Goal: Transaction & Acquisition: Obtain resource

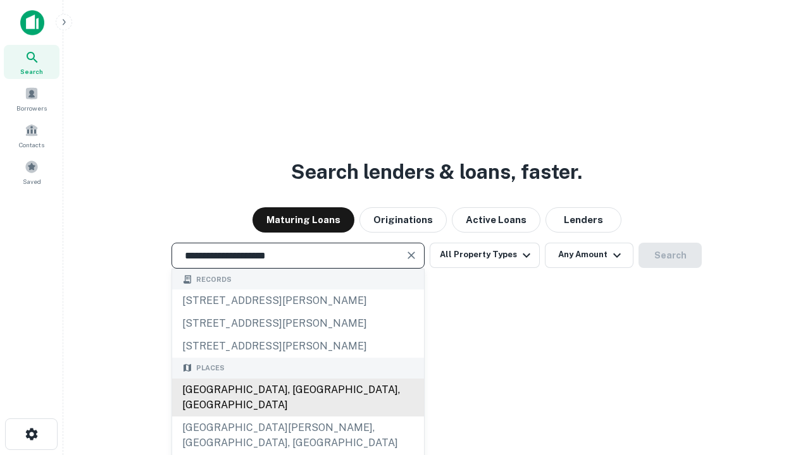
click at [297, 417] on div "[GEOGRAPHIC_DATA], [GEOGRAPHIC_DATA], [GEOGRAPHIC_DATA]" at bounding box center [298, 398] width 252 height 38
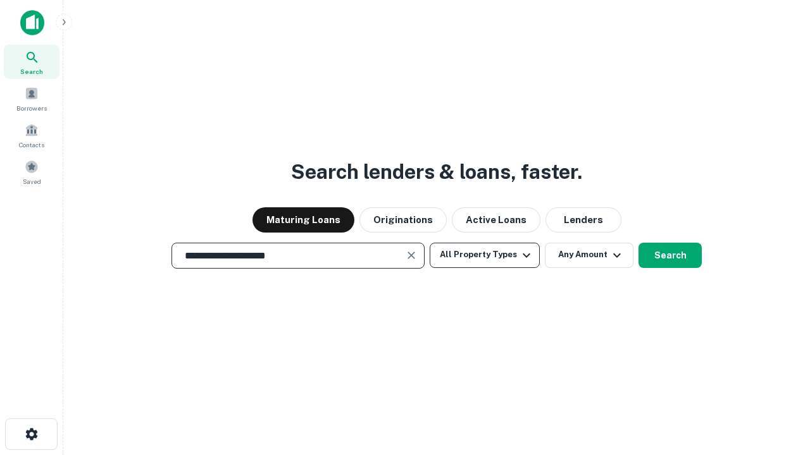
type input "**********"
click at [484, 255] on button "All Property Types" at bounding box center [484, 255] width 110 height 25
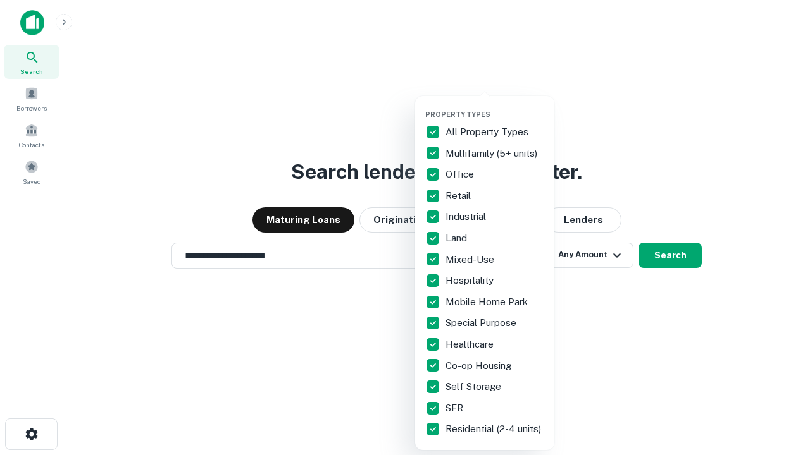
click at [495, 106] on button "button" at bounding box center [494, 106] width 139 height 1
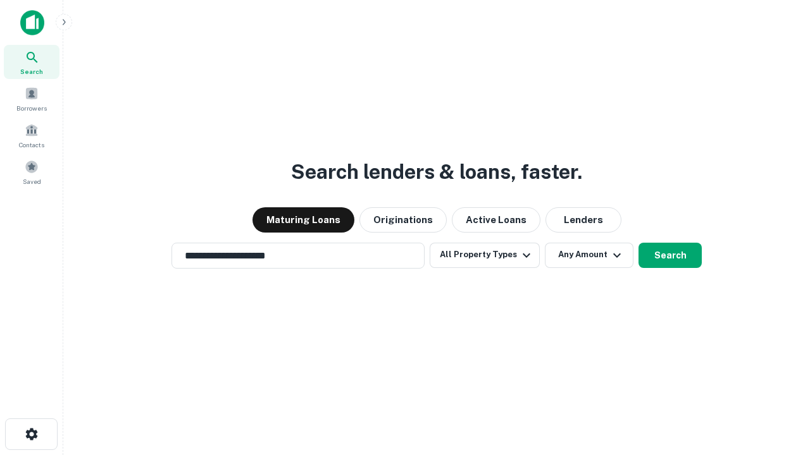
scroll to position [8, 152]
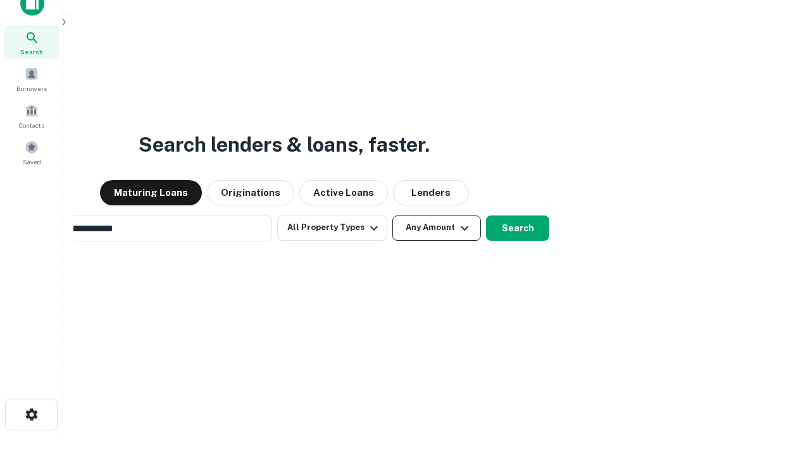
click at [392, 216] on button "Any Amount" at bounding box center [436, 228] width 89 height 25
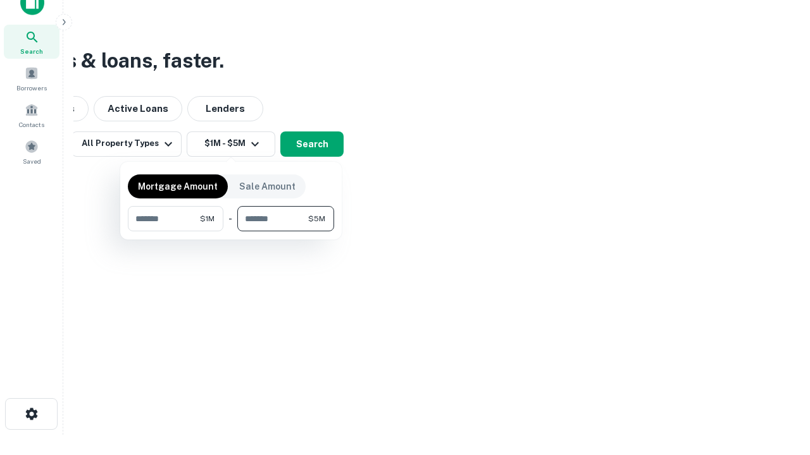
type input "*******"
click at [231, 231] on button "button" at bounding box center [231, 231] width 206 height 1
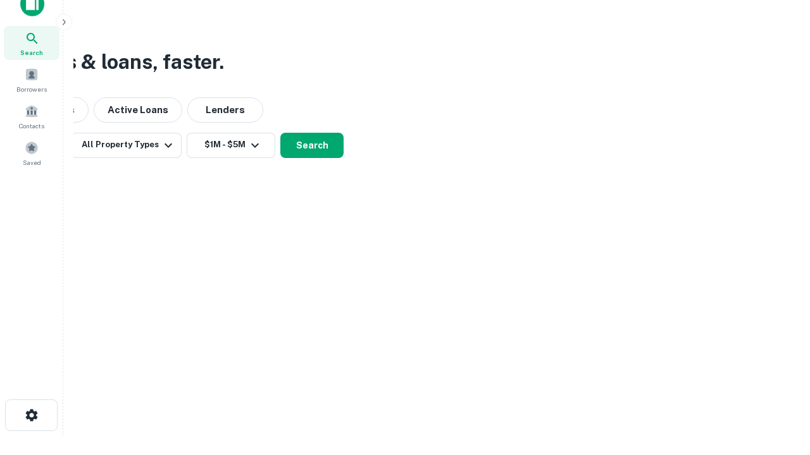
scroll to position [8, 233]
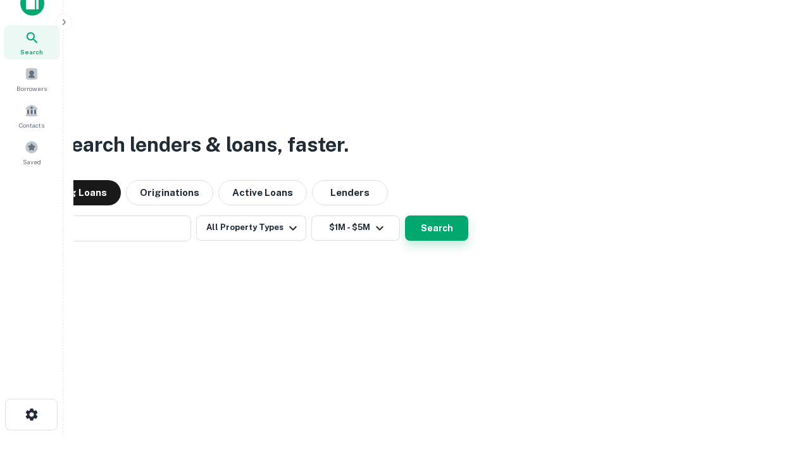
click at [405, 216] on button "Search" at bounding box center [436, 228] width 63 height 25
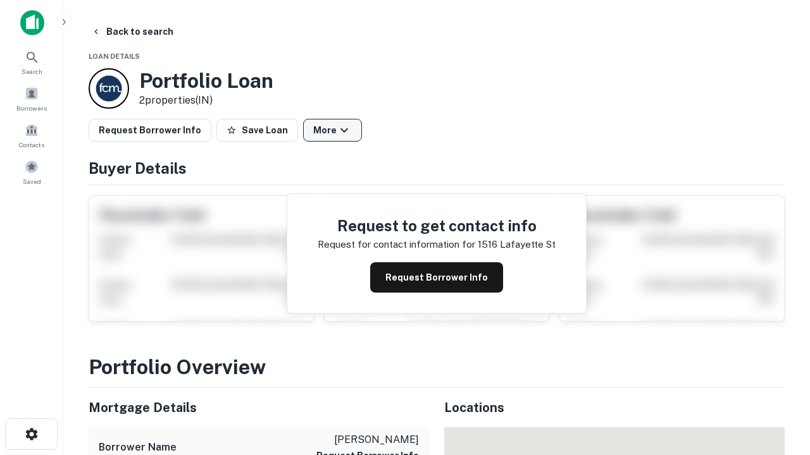
click at [332, 130] on button "More" at bounding box center [332, 130] width 59 height 23
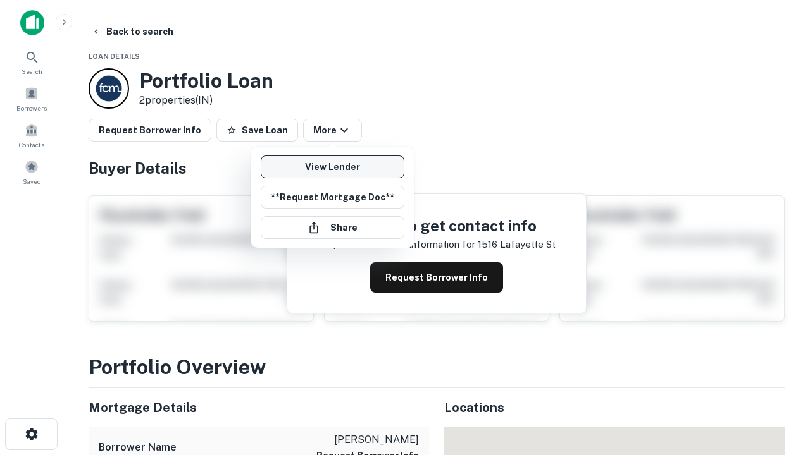
click at [332, 167] on link "View Lender" at bounding box center [333, 167] width 144 height 23
